Goal: Task Accomplishment & Management: Use online tool/utility

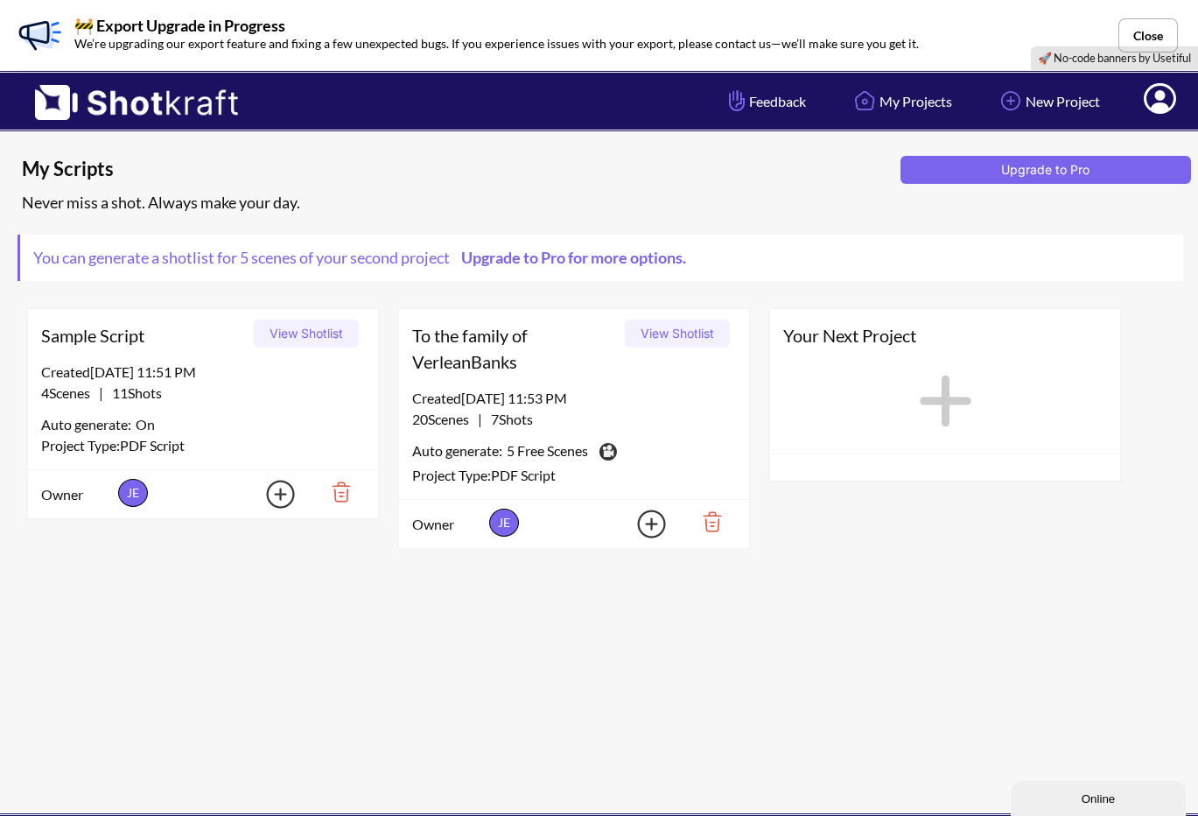
click at [542, 433] on div "Created 10/1/25 at 11:53 PM 20 Scenes | 7 Shots Auto generate: 5 Free Scenes Th…" at bounding box center [574, 443] width 350 height 111
click at [575, 451] on span "5 Free Scenes" at bounding box center [547, 452] width 81 height 25
click at [687, 336] on button "View Shotlist" at bounding box center [677, 333] width 105 height 28
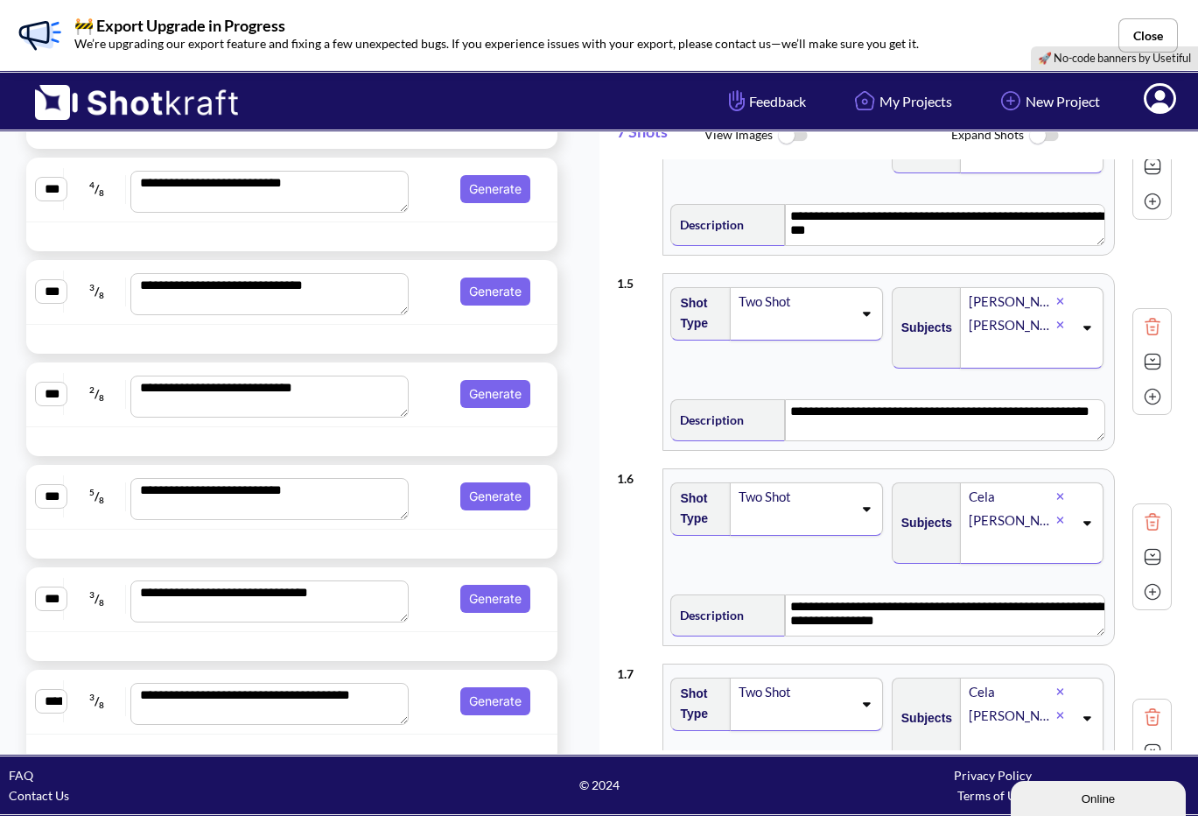
scroll to position [762, 0]
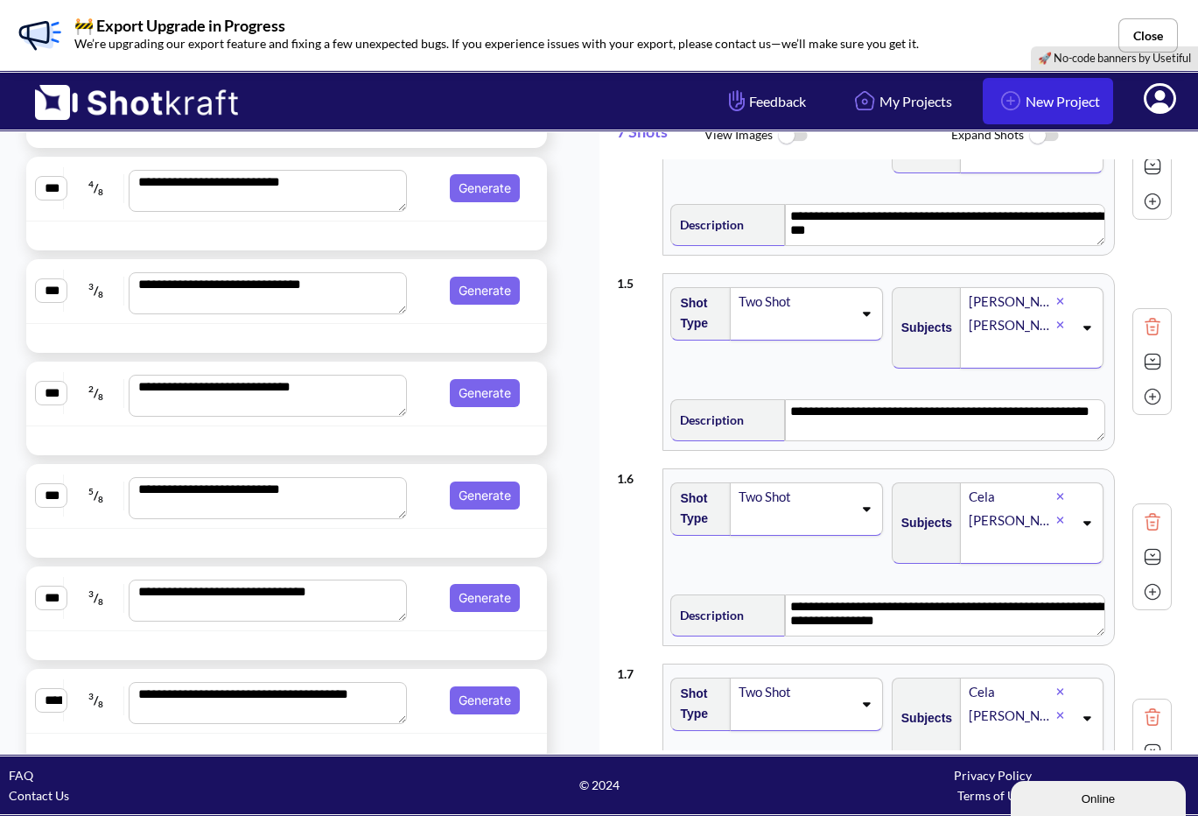
click at [1039, 102] on link "New Project" at bounding box center [1048, 101] width 130 height 46
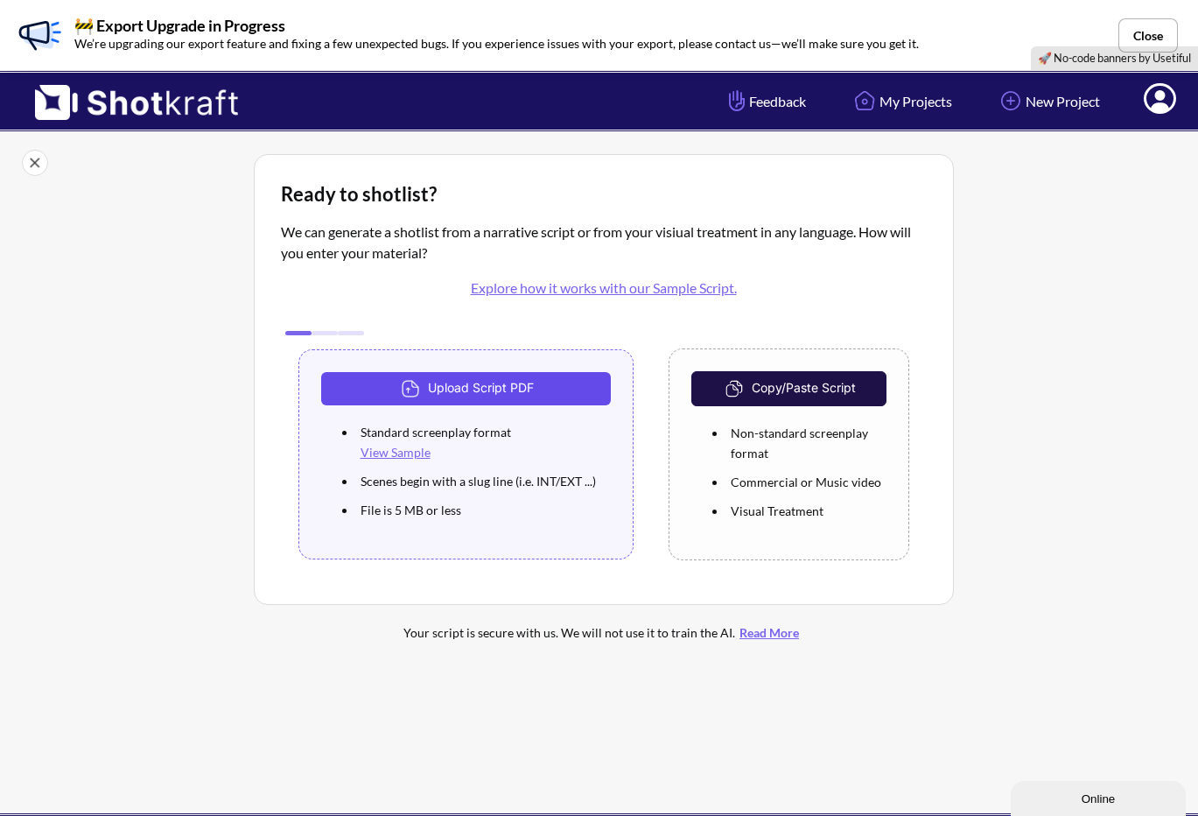
click at [397, 387] on img at bounding box center [412, 389] width 31 height 26
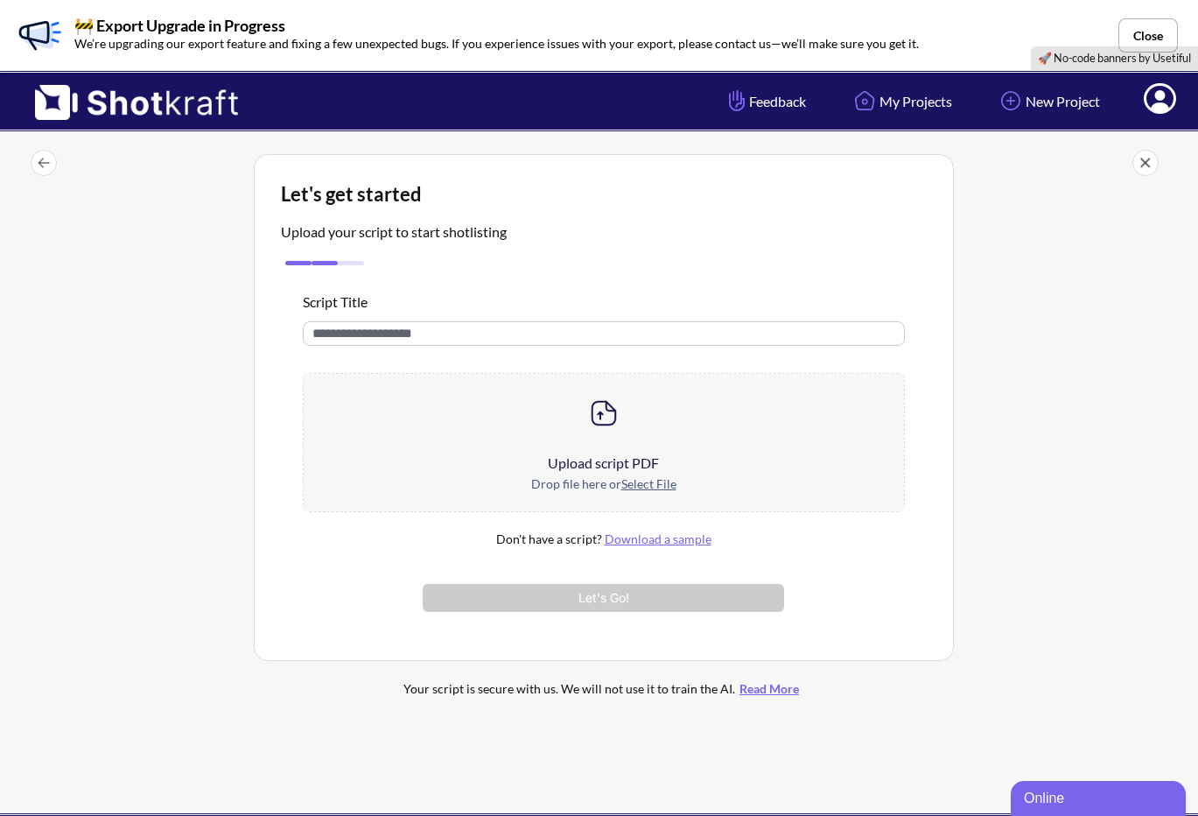
click at [425, 339] on input "text" at bounding box center [604, 333] width 602 height 25
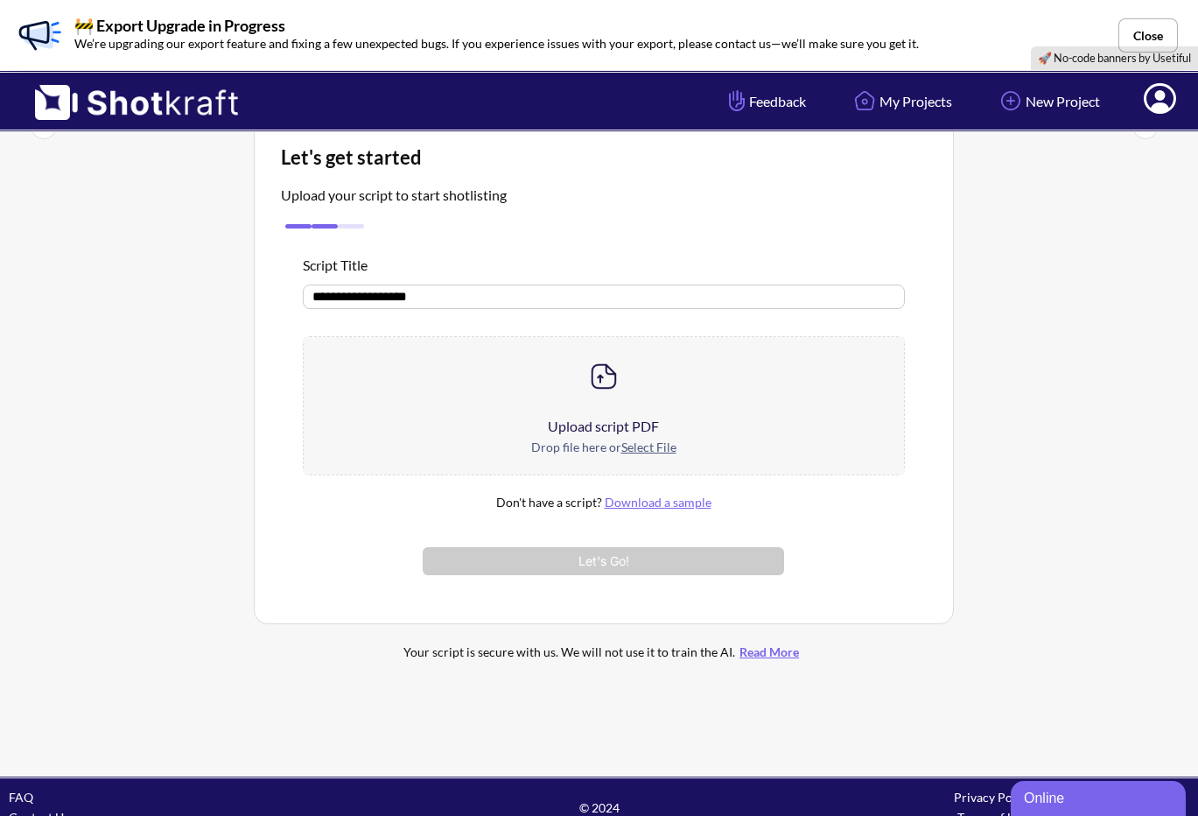
scroll to position [60, 0]
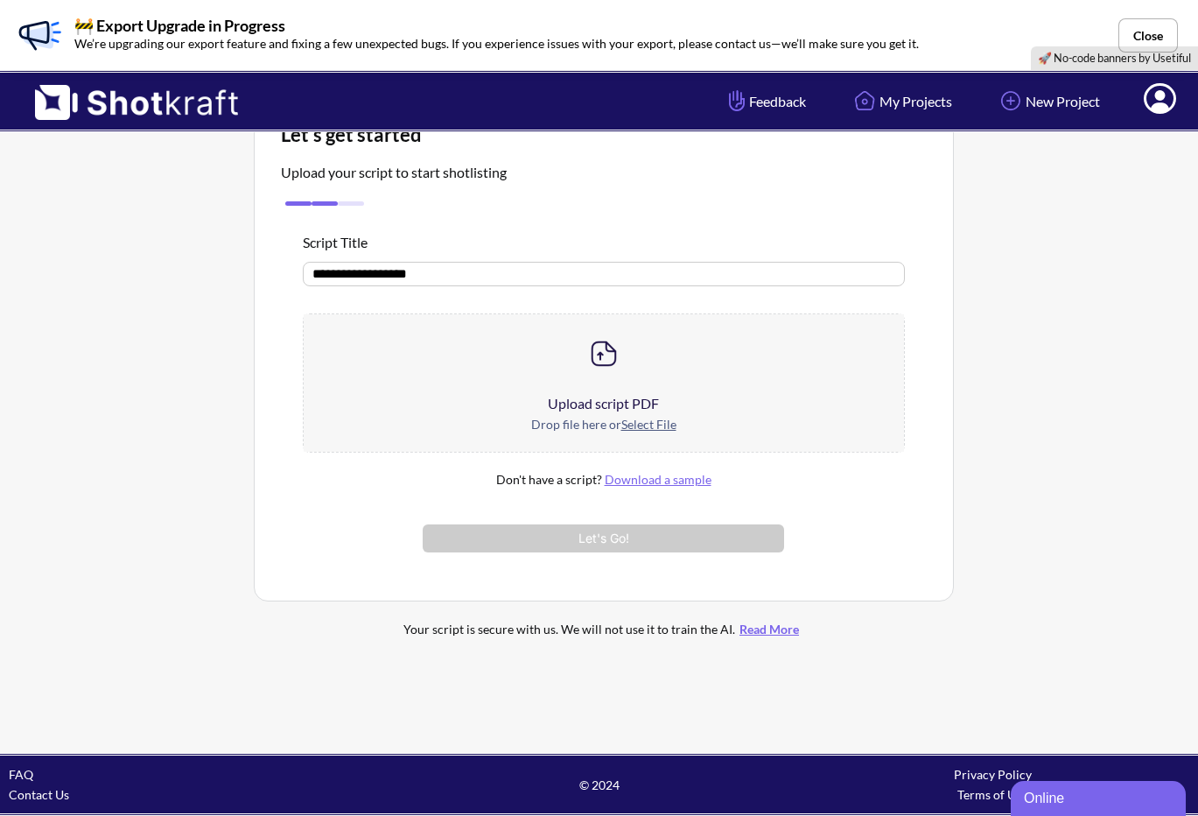
click at [622, 422] on u "Select File" at bounding box center [648, 424] width 55 height 15
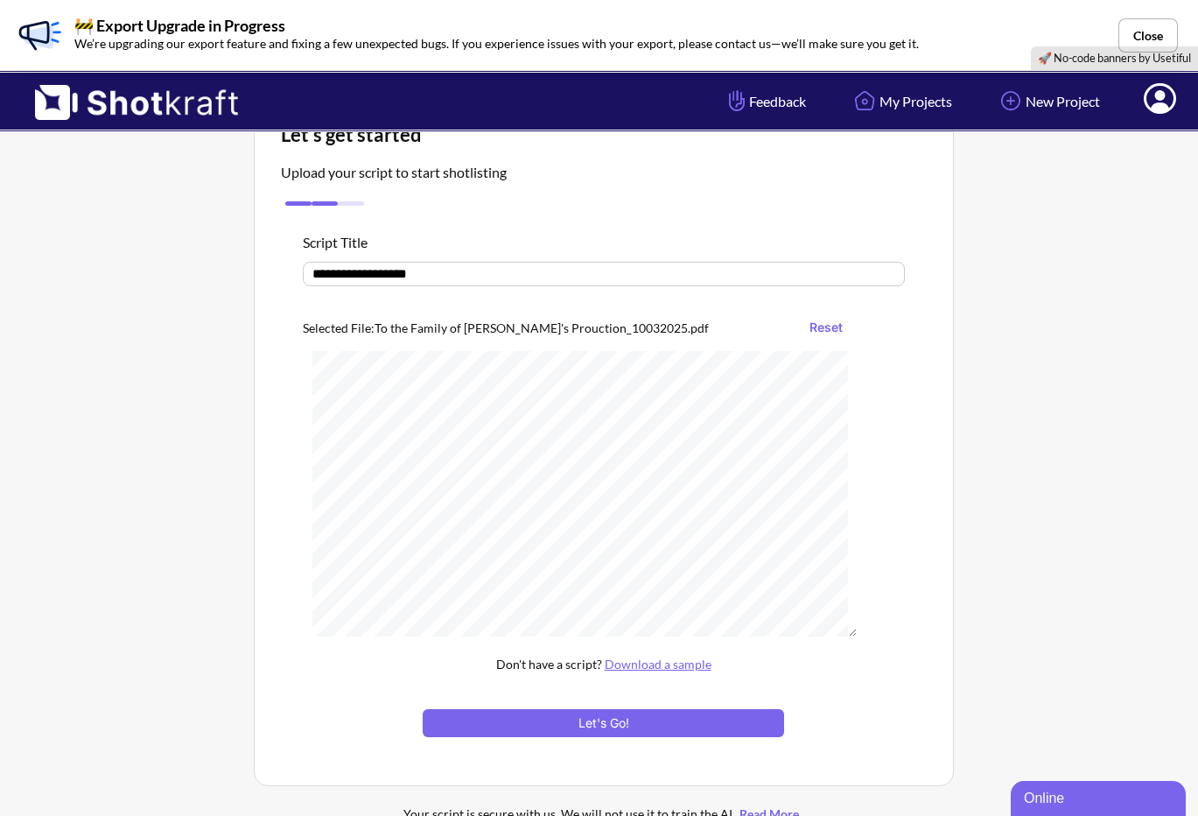
click at [440, 276] on input "**********" at bounding box center [604, 274] width 602 height 25
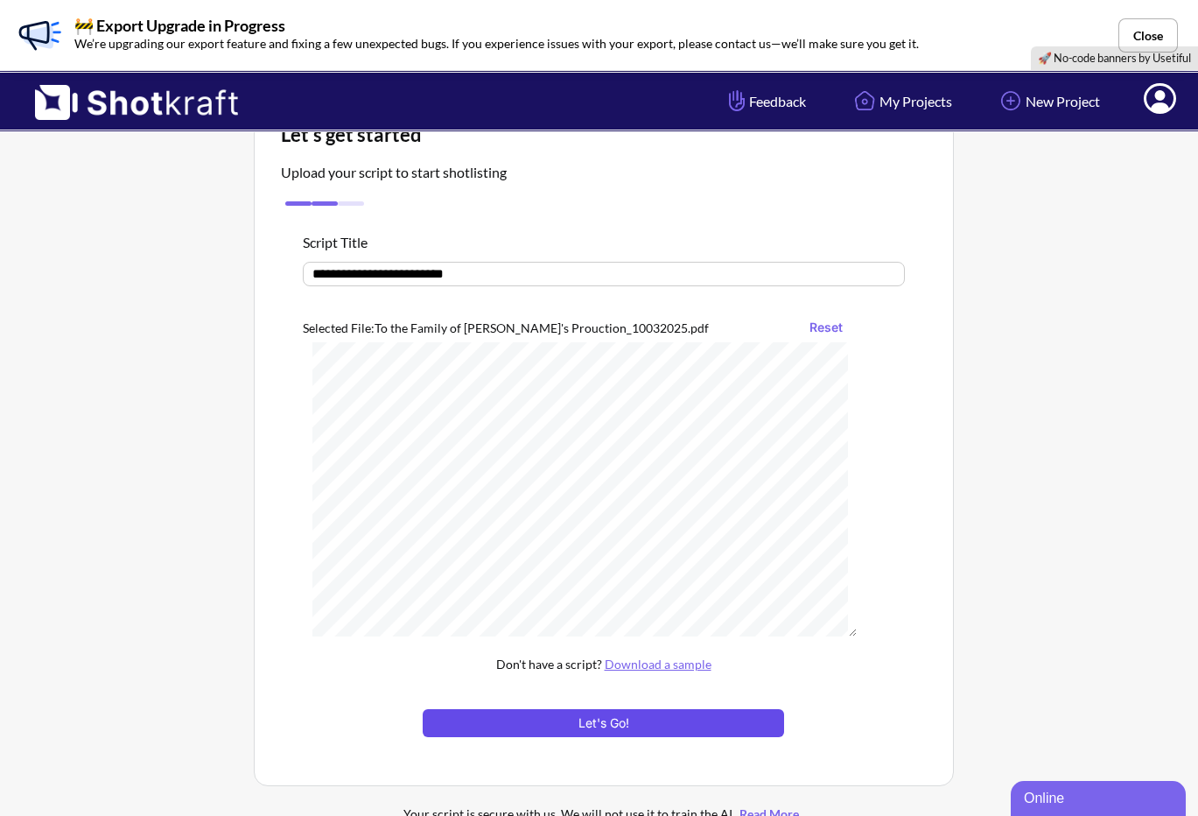
type input "**********"
click at [567, 724] on button "Let's Go!" at bounding box center [603, 723] width 361 height 28
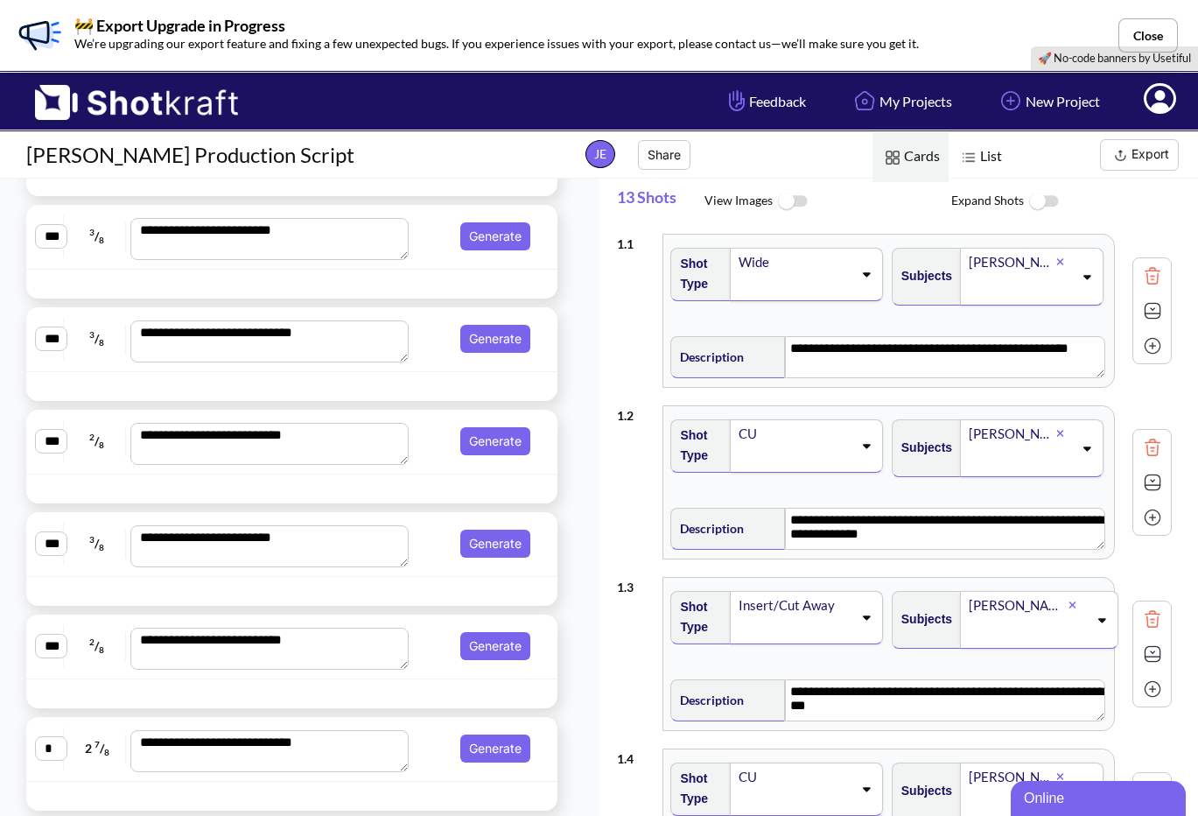
scroll to position [66, 0]
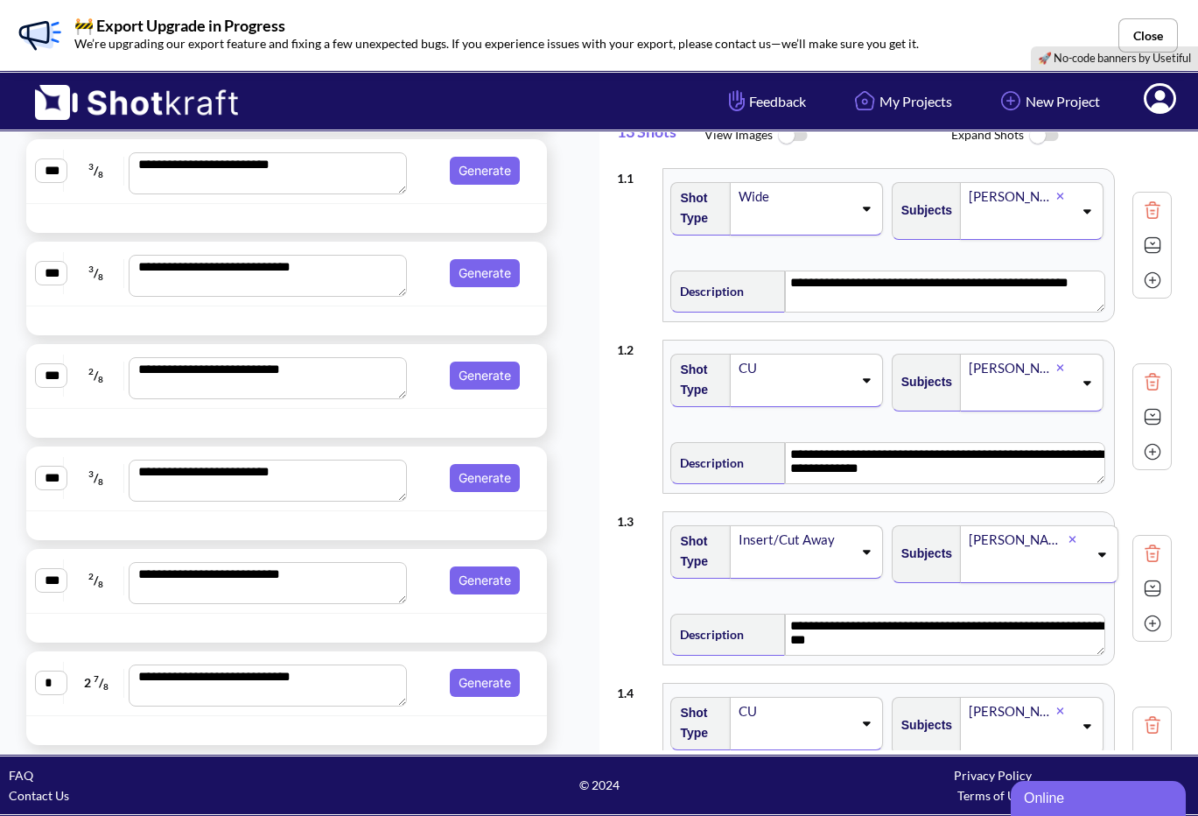
click at [1159, 93] on icon at bounding box center [1160, 100] width 18 height 21
click at [1130, 131] on link "My Profile" at bounding box center [1111, 134] width 145 height 28
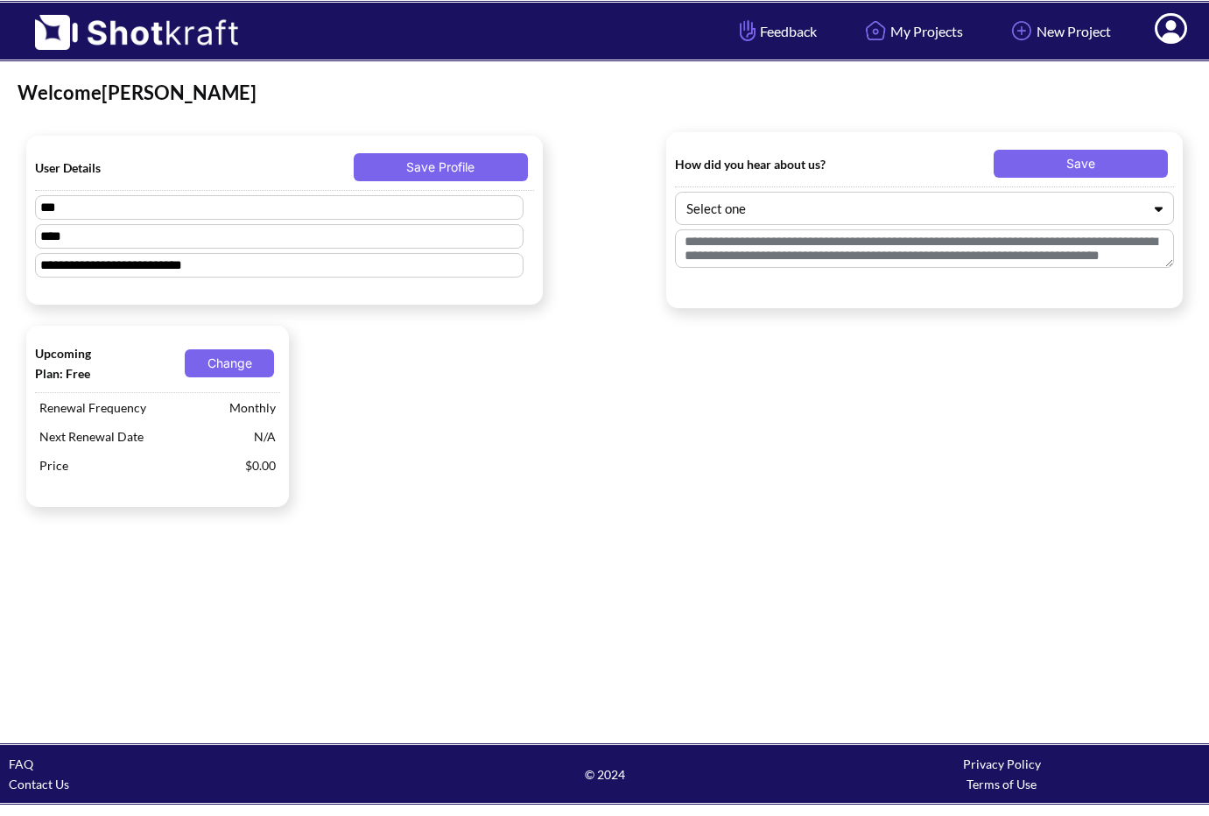
type textarea "******"
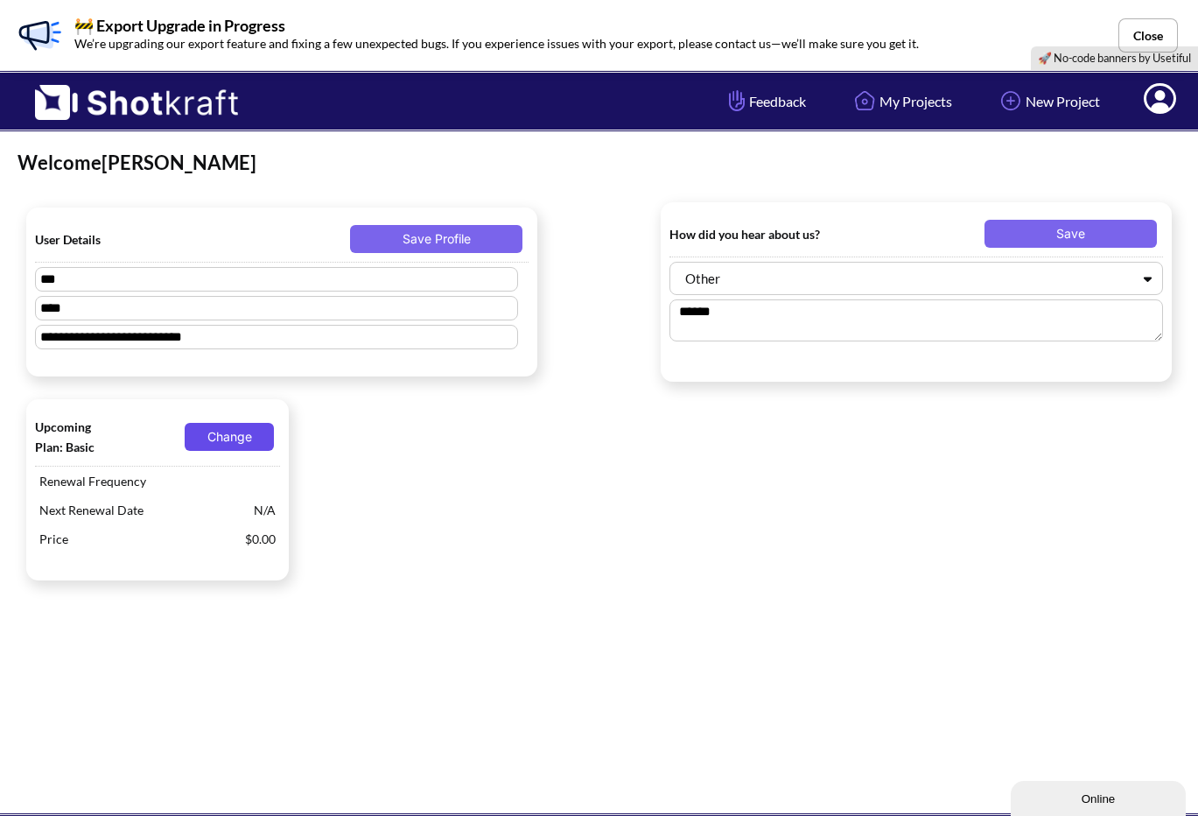
click at [234, 425] on button "Change" at bounding box center [229, 437] width 89 height 28
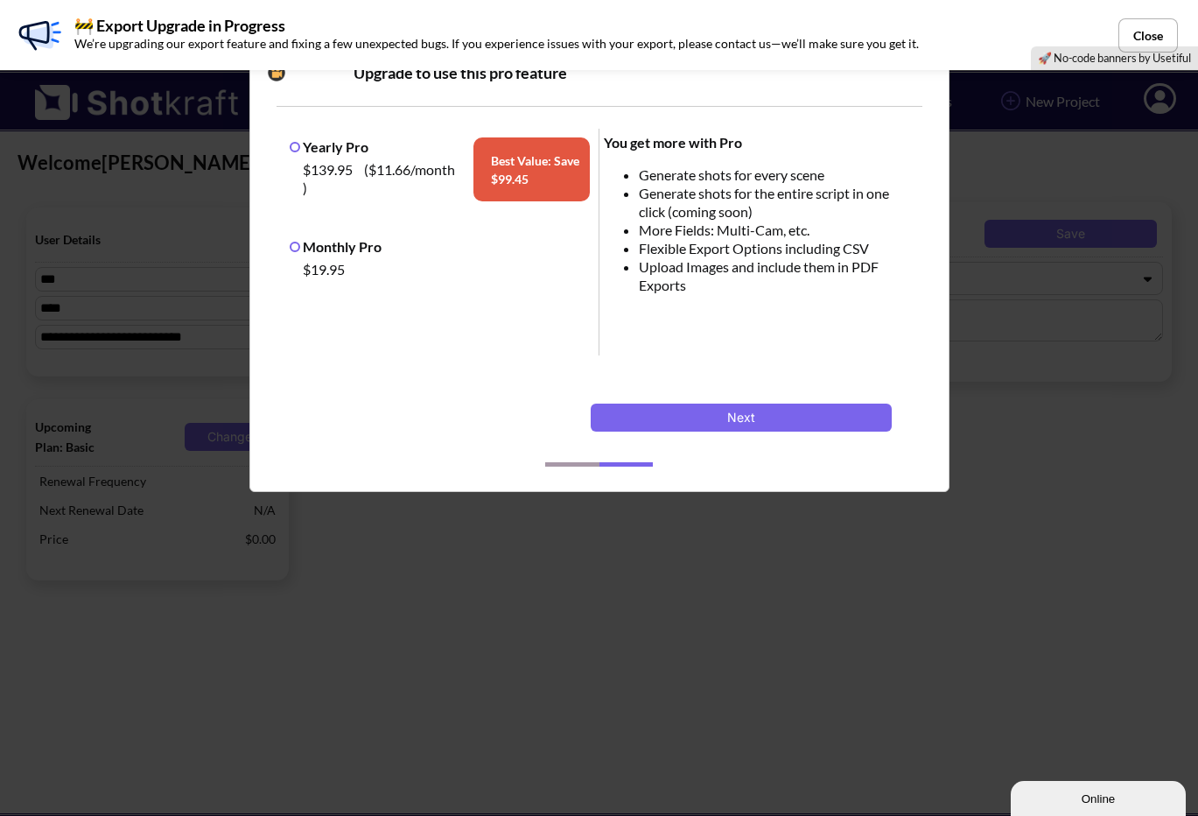
scroll to position [3, 0]
click at [290, 244] on label "Monthly Pro" at bounding box center [336, 246] width 92 height 17
